Goal: Task Accomplishment & Management: Manage account settings

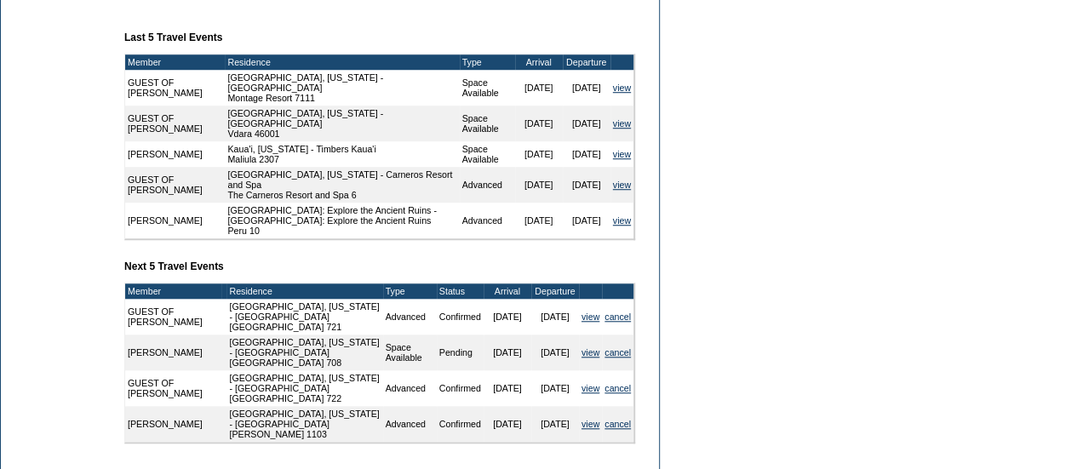
scroll to position [640, 0]
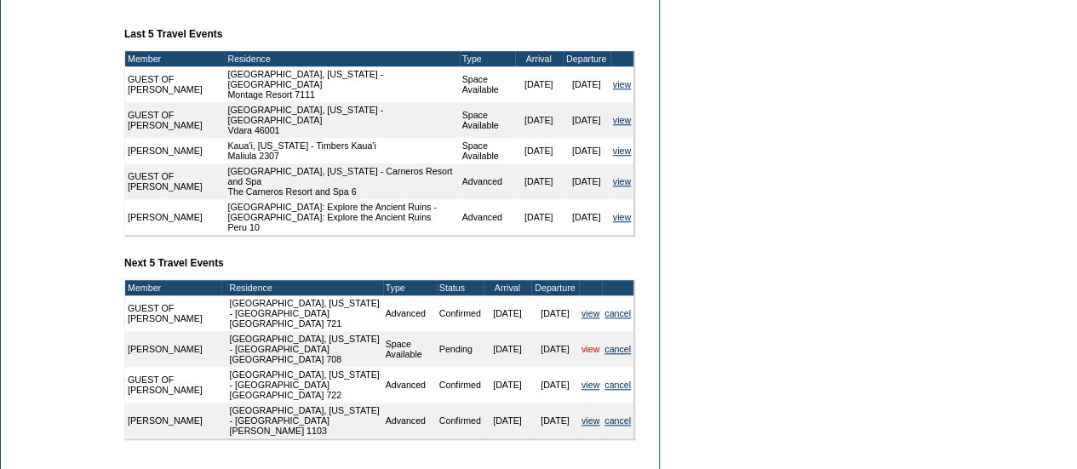
click at [588, 354] on link "view" at bounding box center [591, 349] width 18 height 10
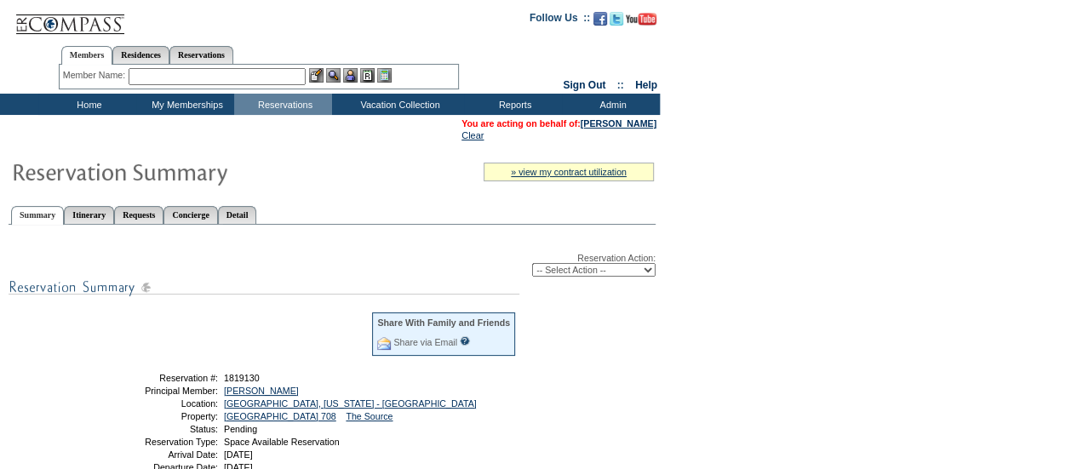
click at [596, 275] on select "-- Select Action -- Modify Reservation Dates Modify Reservation Cost Modify Occ…" at bounding box center [593, 270] width 123 height 14
select select "ConfirmRes"
click at [532, 265] on select "-- Select Action -- Modify Reservation Dates Modify Reservation Cost Modify Occ…" at bounding box center [593, 270] width 123 height 14
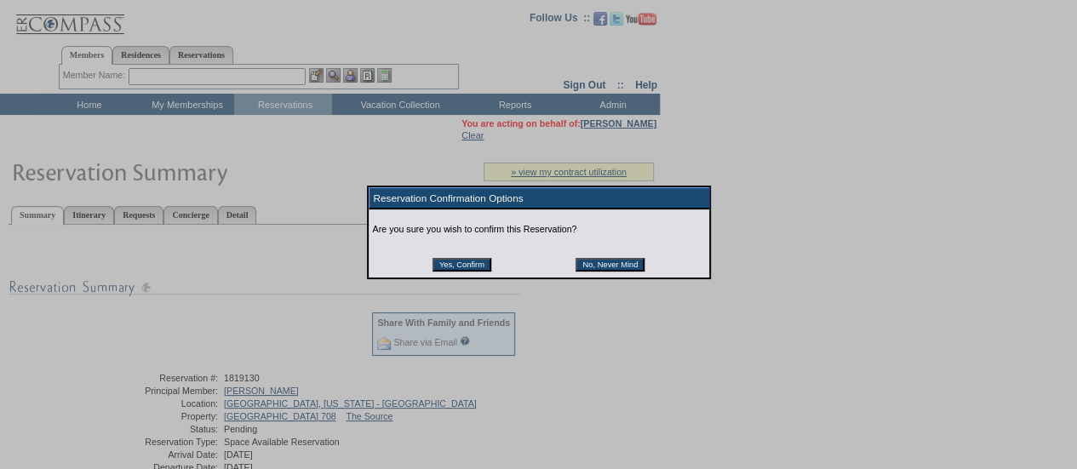
click at [483, 267] on input "Yes, Confirm" at bounding box center [462, 265] width 59 height 14
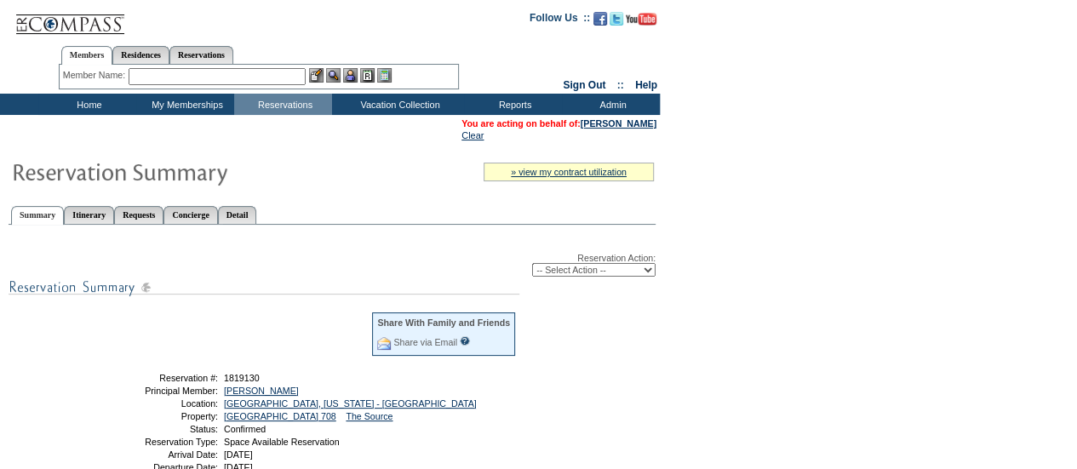
click at [647, 276] on select "-- Select Action -- Modify Reservation Dates Modify Reservation Cost Modify Occ…" at bounding box center [593, 270] width 123 height 14
select select "ChangeOccupancy"
click at [532, 265] on select "-- Select Action -- Modify Reservation Dates Modify Reservation Cost Modify Occ…" at bounding box center [593, 270] width 123 height 14
